Goal: Task Accomplishment & Management: Manage account settings

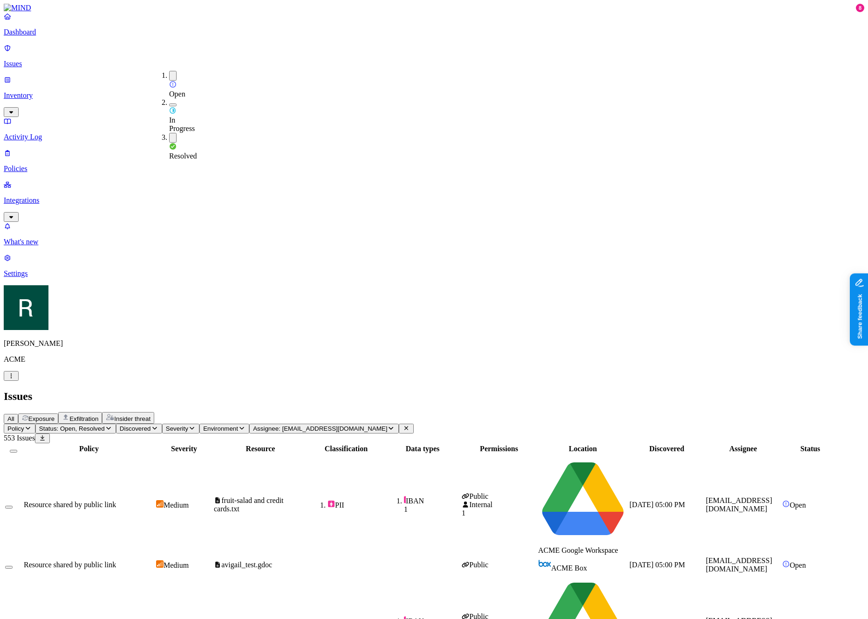
click at [380, 425] on span "Assignee: hodbn@acme.tannin.io" at bounding box center [320, 428] width 134 height 7
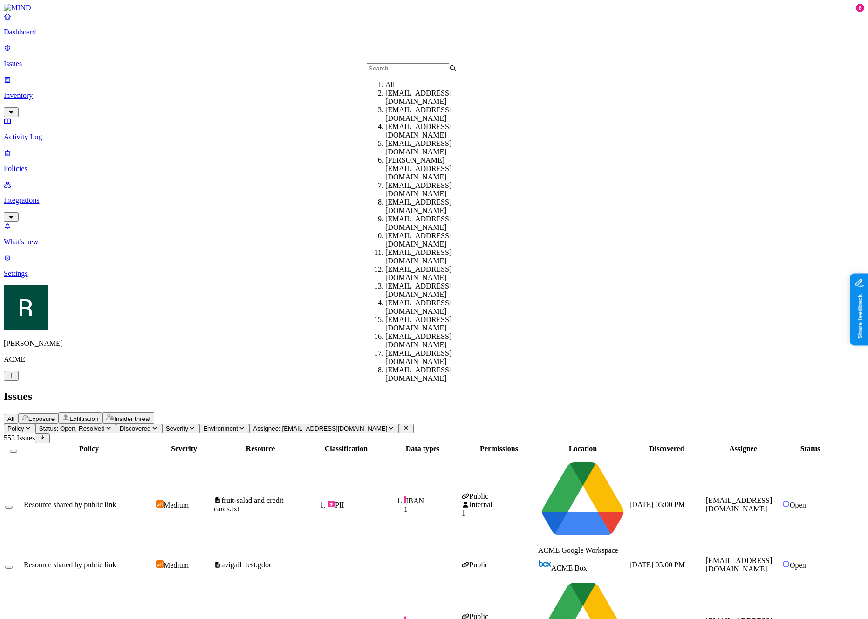
click at [390, 85] on div "All" at bounding box center [430, 85] width 90 height 8
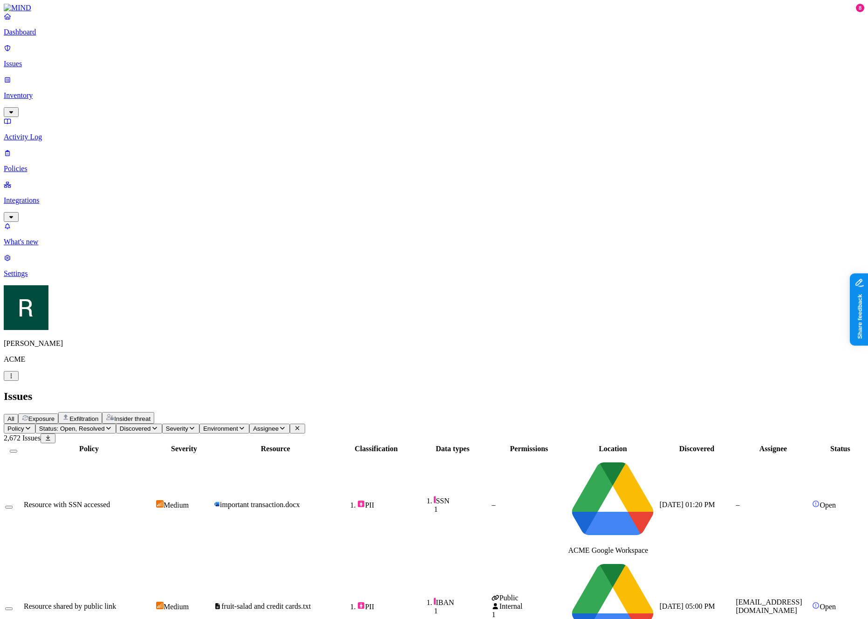
click at [105, 425] on span "Status: Open, Resolved" at bounding box center [72, 428] width 66 height 7
click at [195, 116] on span "In Progress" at bounding box center [182, 124] width 26 height 16
click at [195, 117] on span "In Progress" at bounding box center [182, 125] width 26 height 16
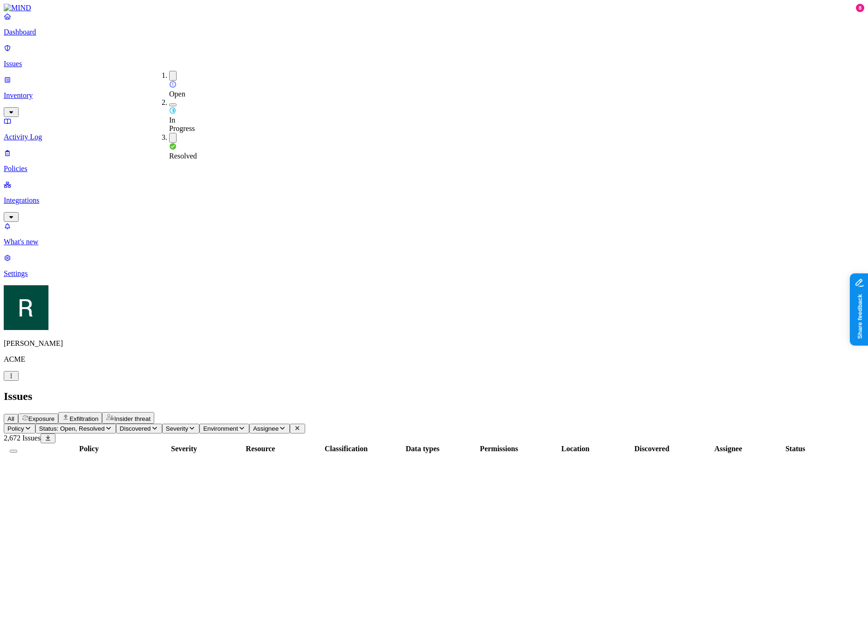
click at [338, 412] on div "All Exposure Exfiltration Insider threat" at bounding box center [434, 418] width 861 height 12
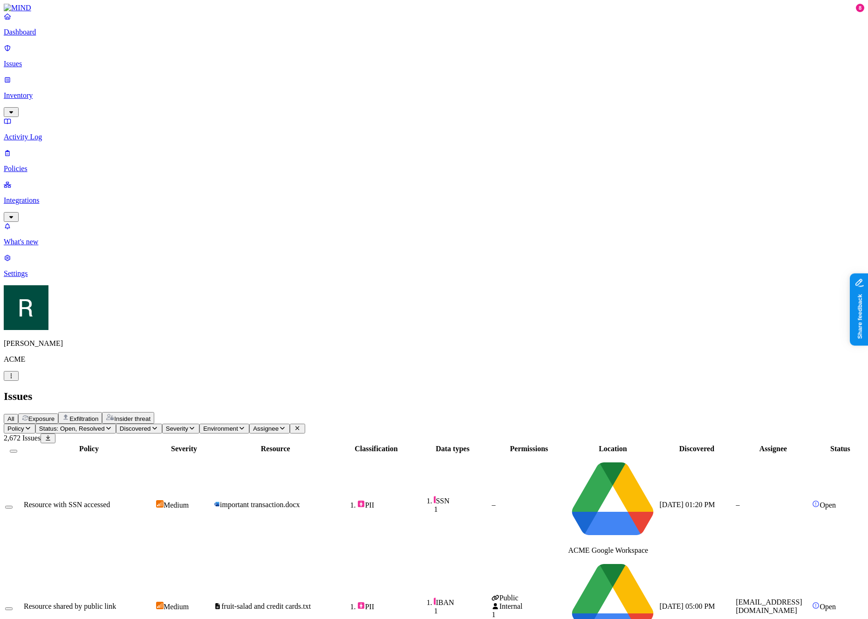
click at [290, 424] on button "Assignee" at bounding box center [269, 429] width 41 height 10
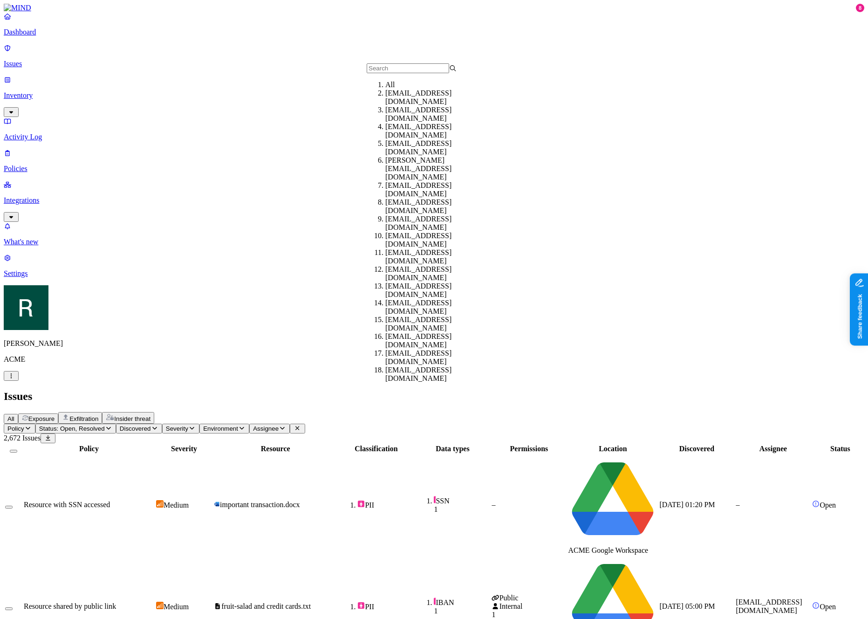
click at [407, 115] on div "edd@acme.tannin.io" at bounding box center [430, 114] width 90 height 17
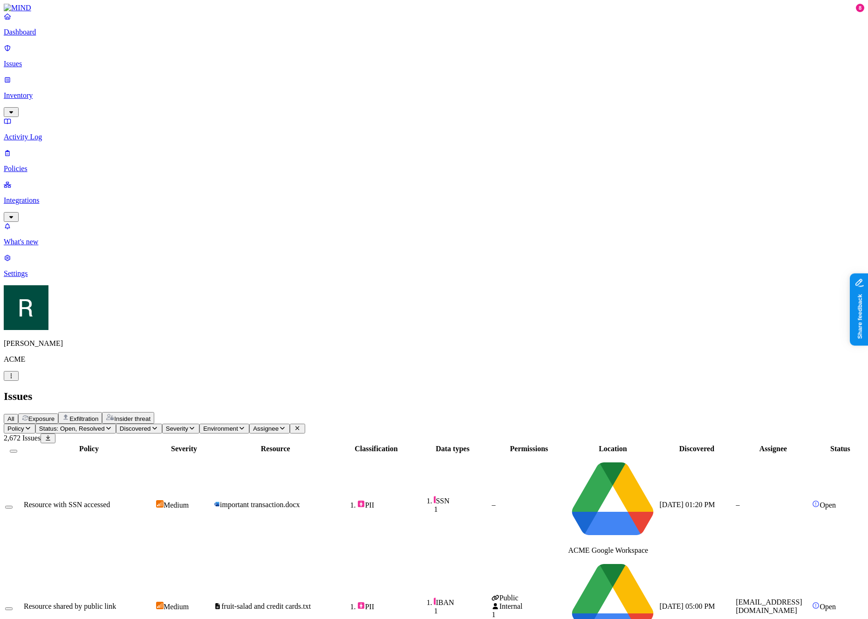
click at [279, 425] on span "Assignee" at bounding box center [266, 428] width 26 height 7
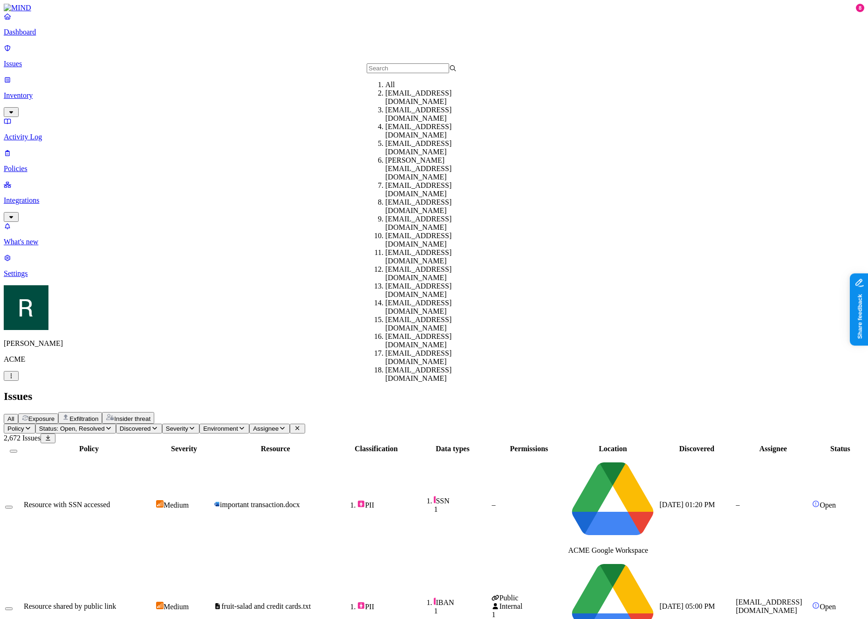
click at [411, 412] on div "All Exposure Exfiltration Insider threat" at bounding box center [434, 418] width 861 height 12
